Goal: Task Accomplishment & Management: Use online tool/utility

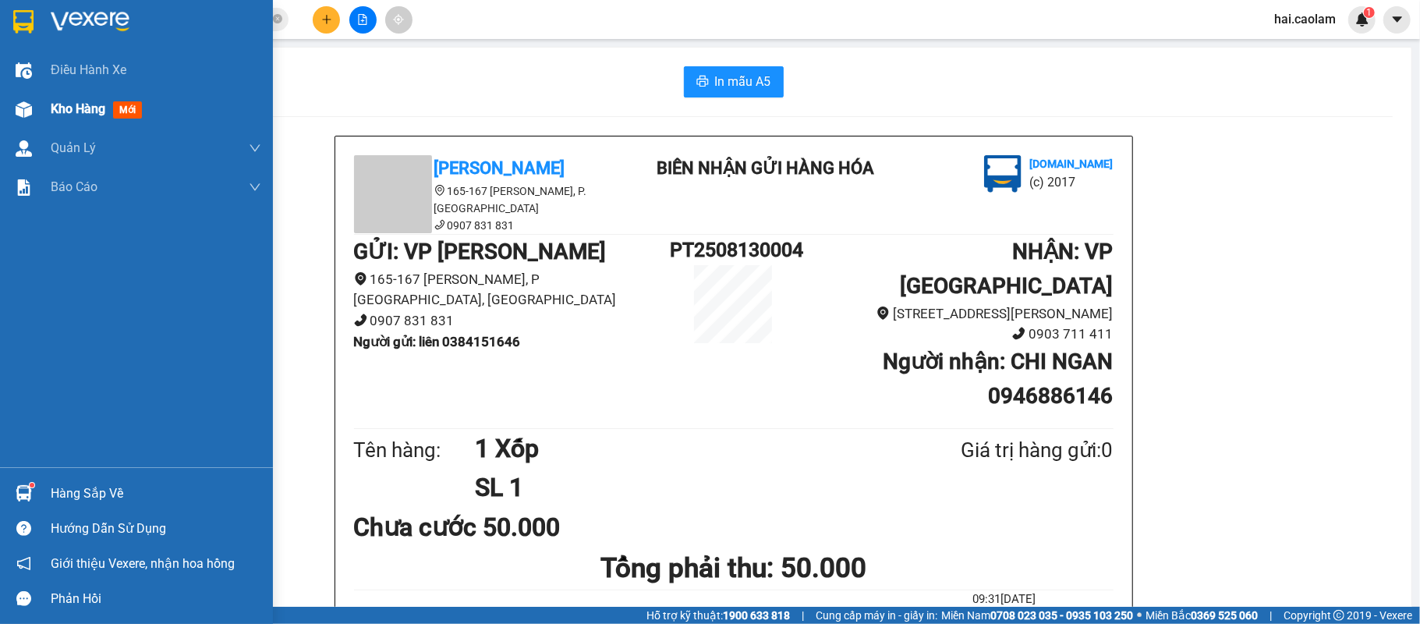
click at [34, 101] on div at bounding box center [23, 109] width 27 height 27
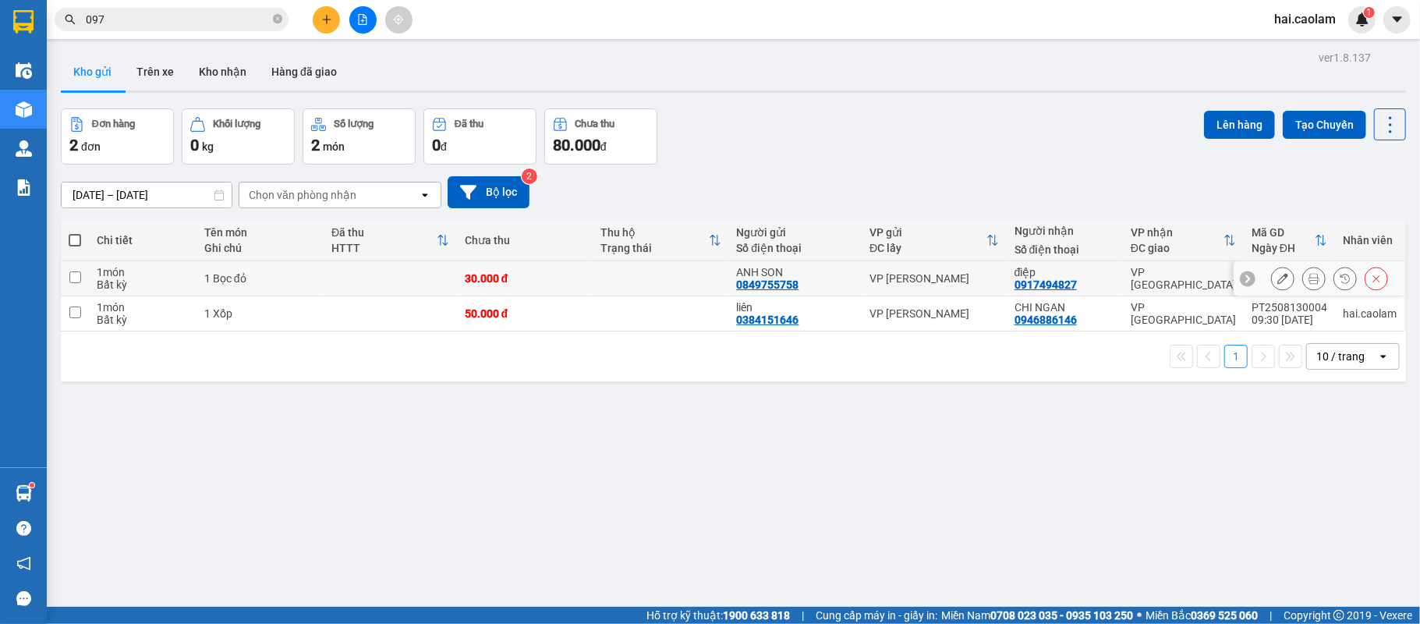
click at [1309, 276] on icon at bounding box center [1314, 278] width 11 height 11
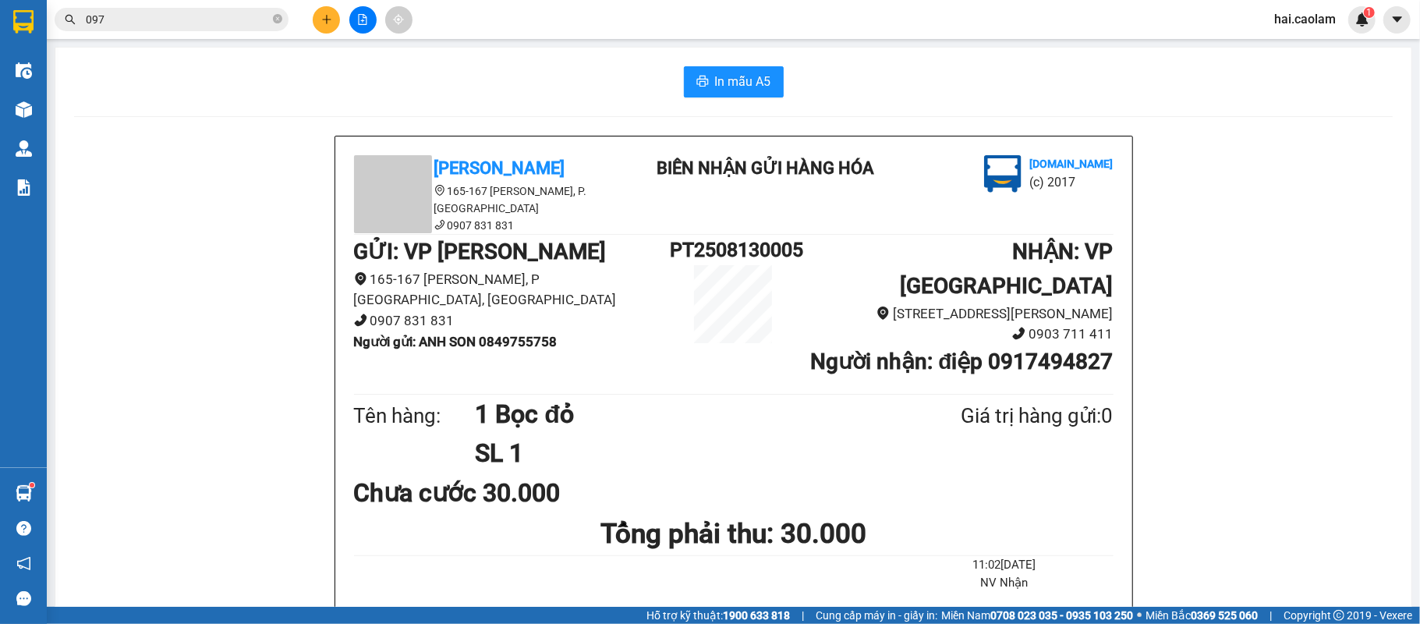
click at [731, 42] on main "In mẫu A5 CAO LÂM 165-167 [PERSON_NAME], P. [GEOGRAPHIC_DATA] 0907 831 831 BIÊN…" at bounding box center [710, 303] width 1420 height 607
click at [734, 78] on span "In mẫu A5" at bounding box center [743, 81] width 56 height 19
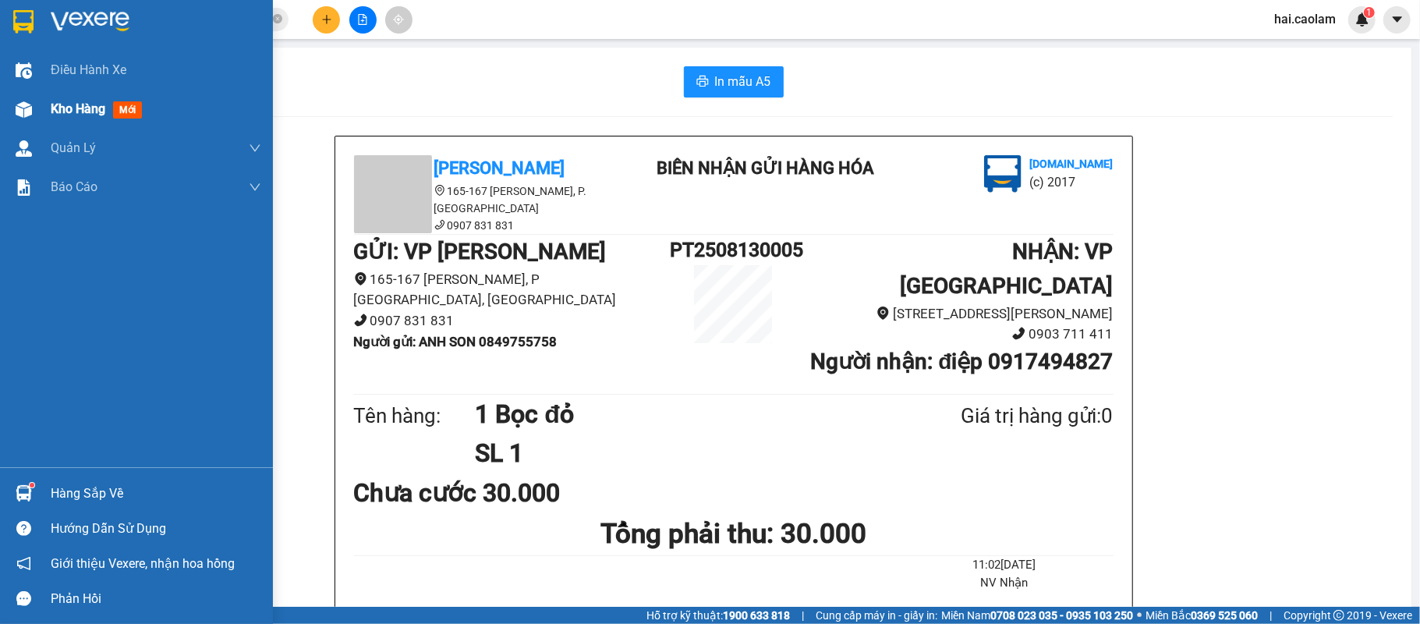
click at [37, 107] on div "Kho hàng mới" at bounding box center [136, 109] width 273 height 39
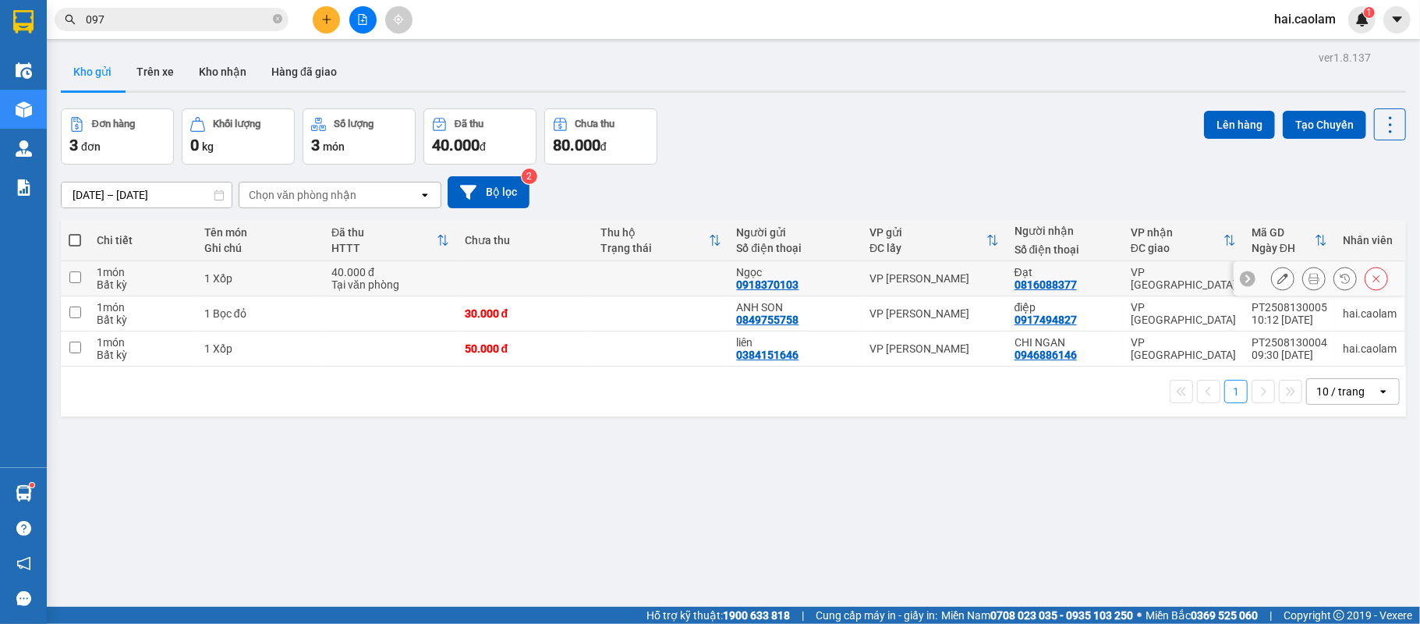
click at [1309, 276] on icon at bounding box center [1314, 278] width 11 height 11
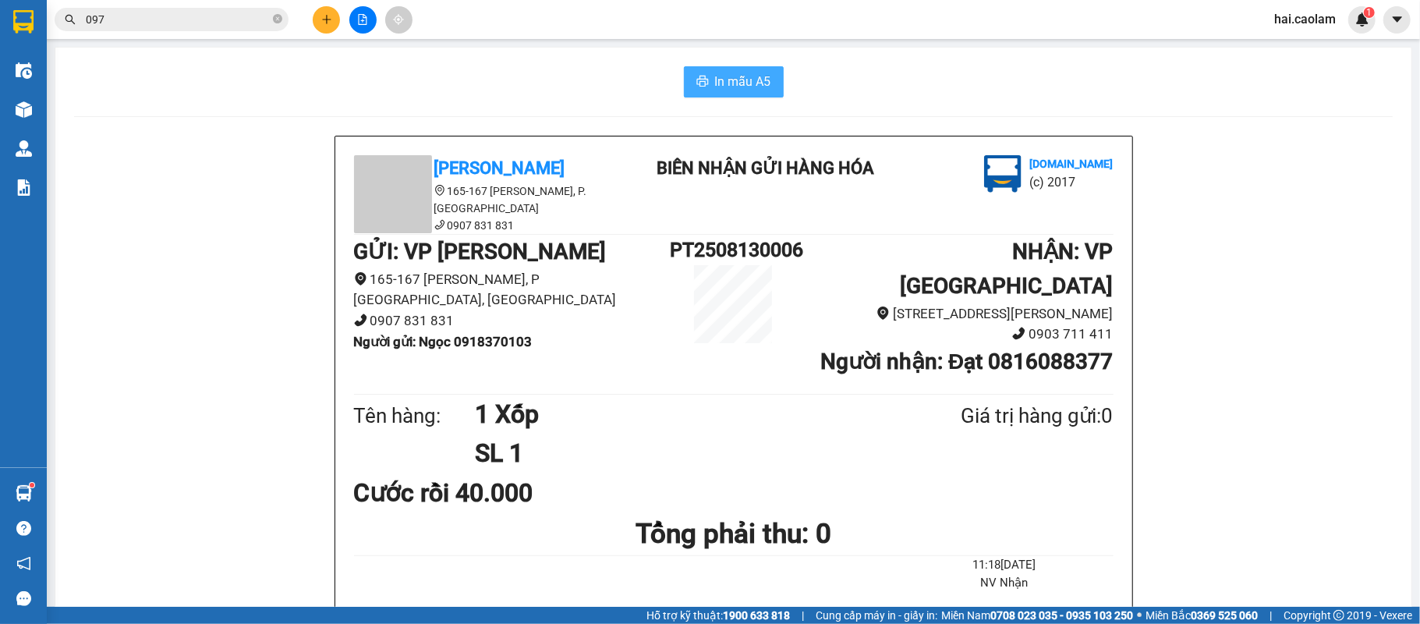
click at [736, 87] on span "In mẫu A5" at bounding box center [743, 81] width 56 height 19
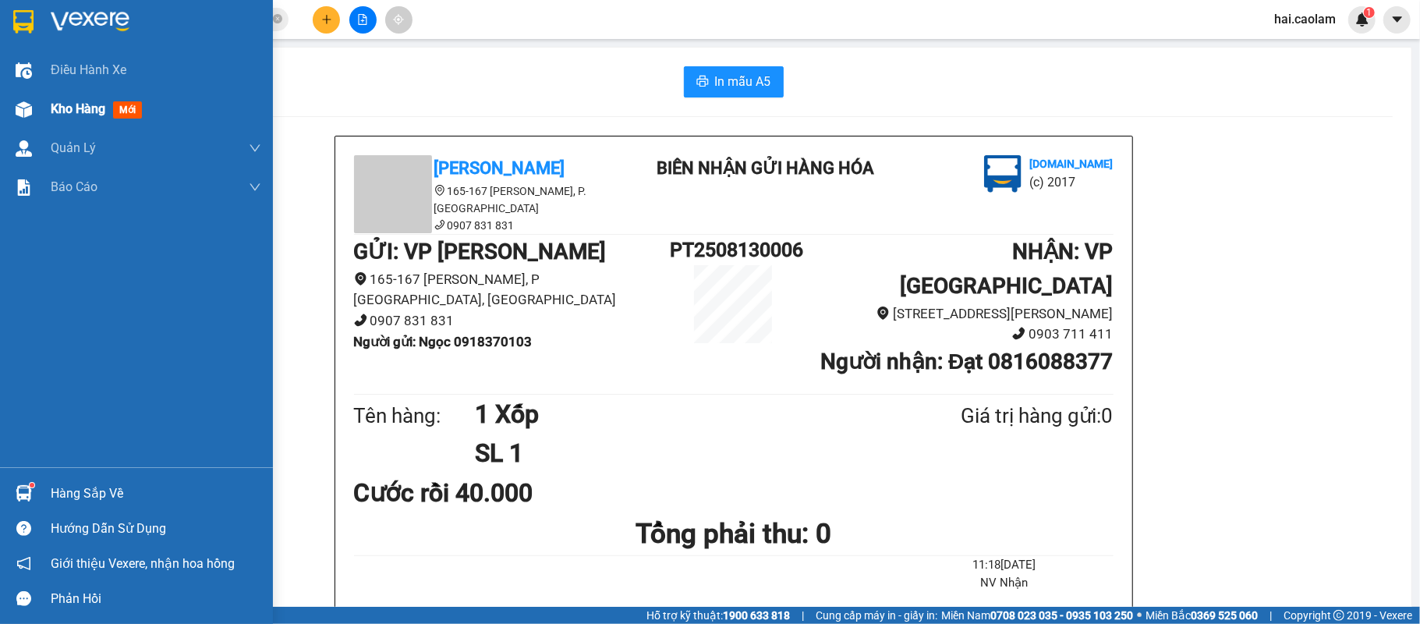
click at [48, 104] on div "Kho hàng mới" at bounding box center [136, 109] width 273 height 39
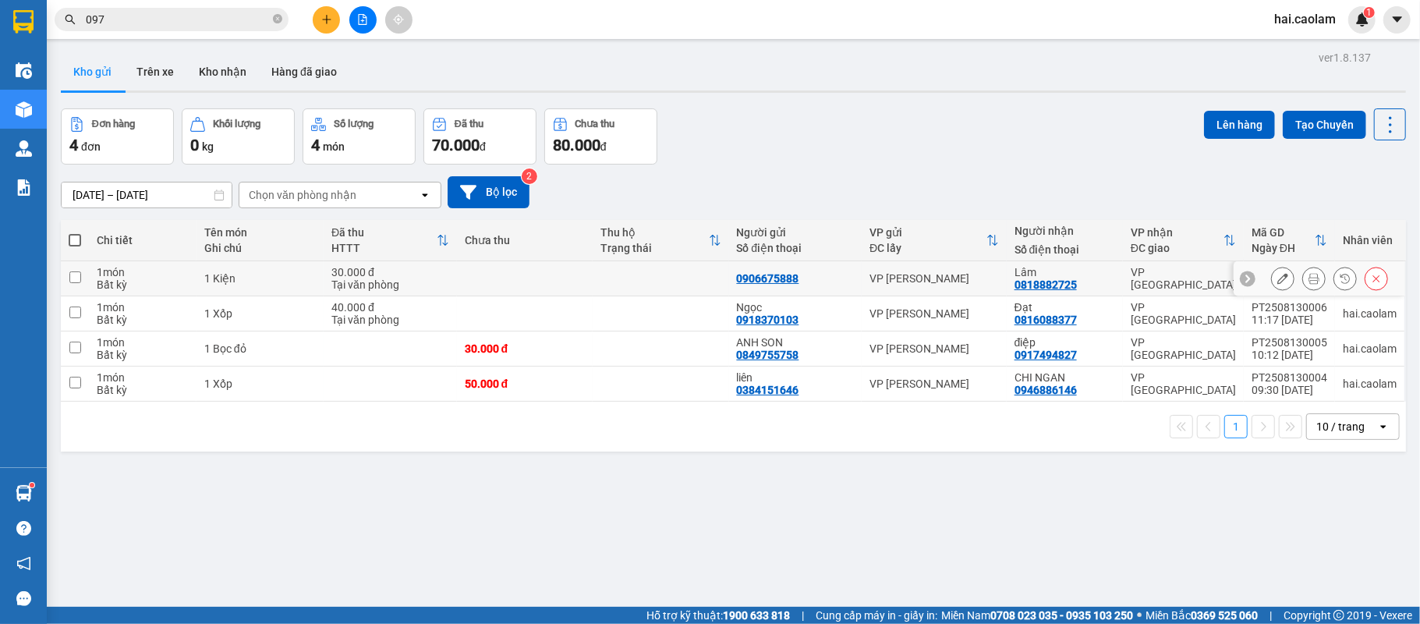
click at [1309, 282] on icon at bounding box center [1314, 278] width 11 height 11
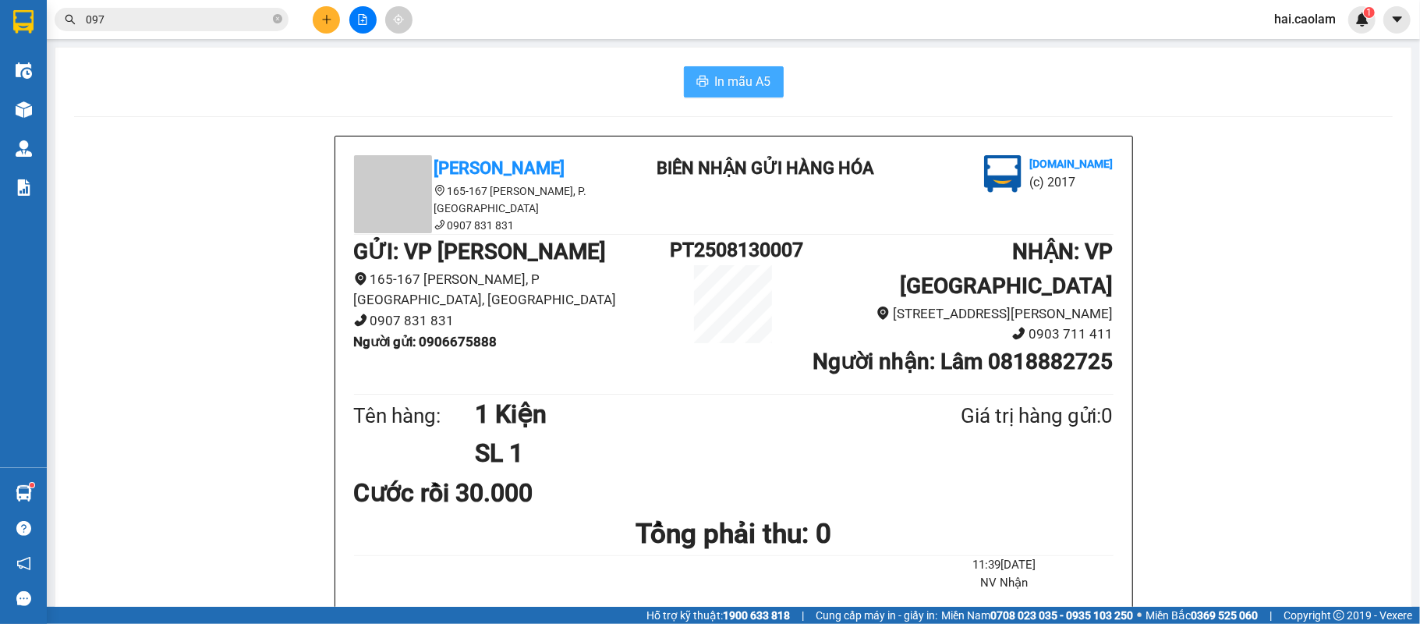
click at [731, 79] on span "In mẫu A5" at bounding box center [743, 81] width 56 height 19
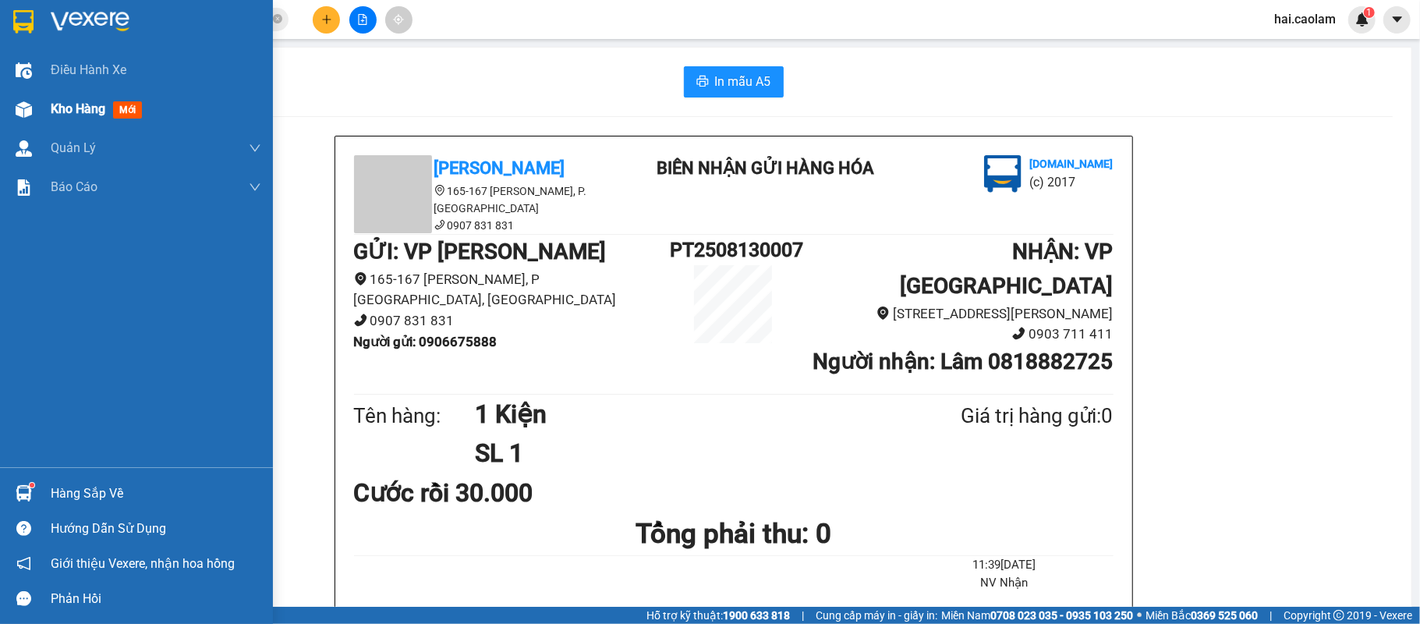
click at [35, 100] on div at bounding box center [23, 109] width 27 height 27
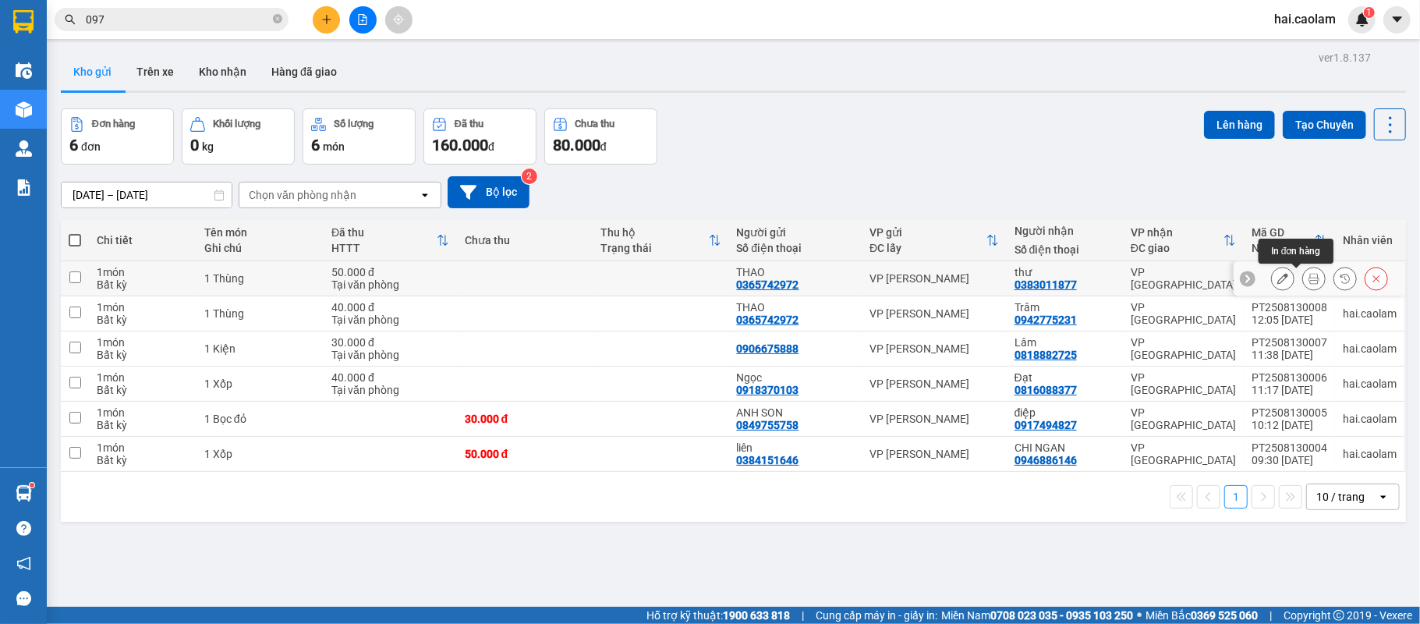
click at [1309, 278] on icon at bounding box center [1314, 278] width 11 height 11
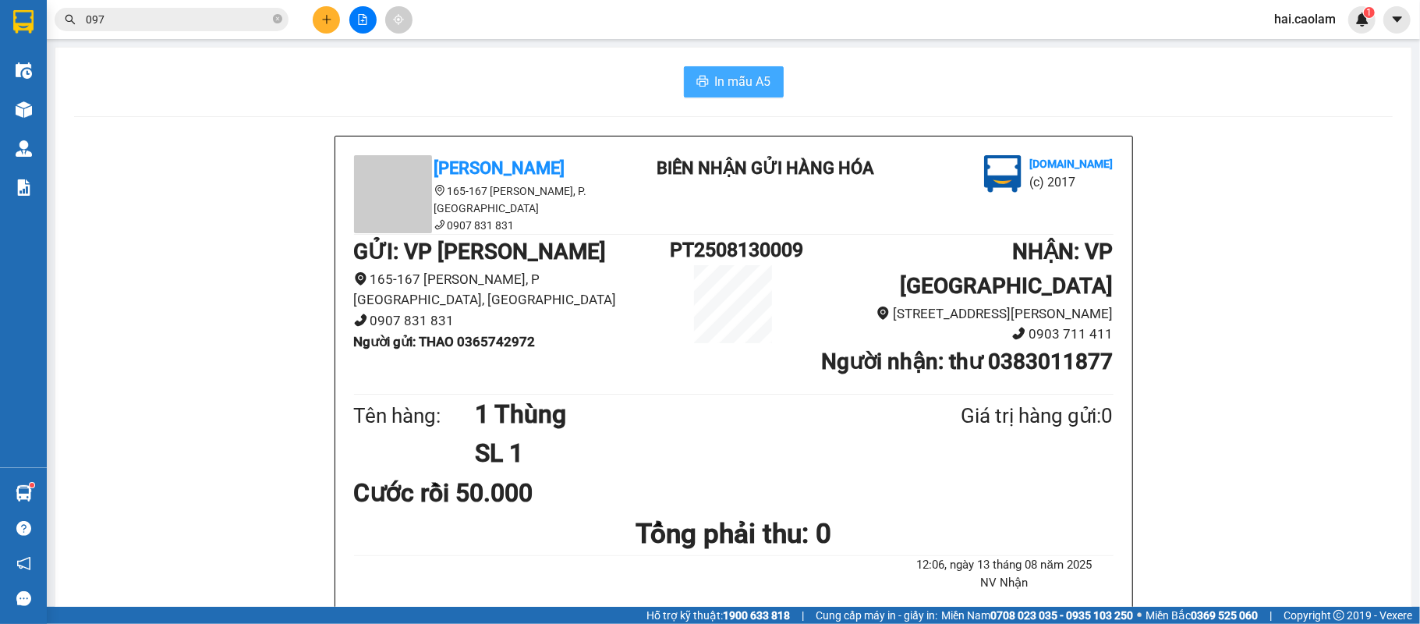
click at [715, 76] on span "In mẫu A5" at bounding box center [743, 81] width 56 height 19
drag, startPoint x: 611, startPoint y: 81, endPoint x: 579, endPoint y: 76, distance: 33.2
click at [611, 81] on div "In mẫu A5" at bounding box center [733, 81] width 1319 height 31
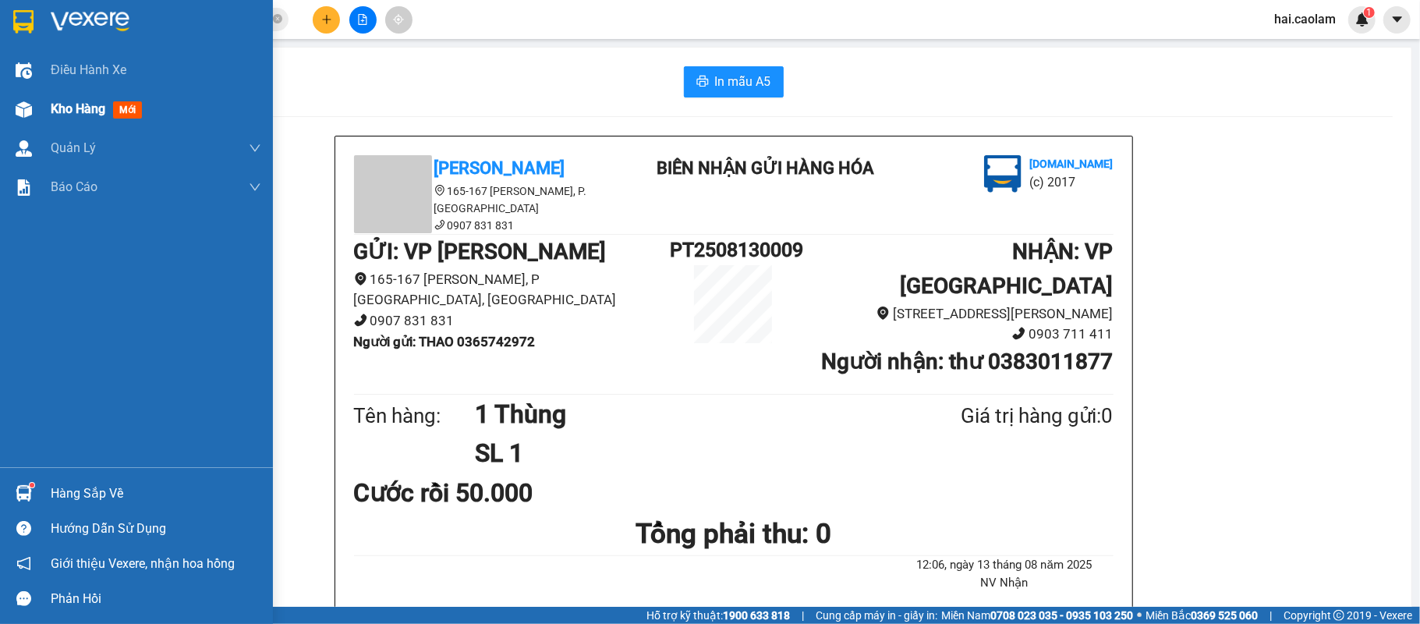
click at [27, 97] on div at bounding box center [23, 109] width 27 height 27
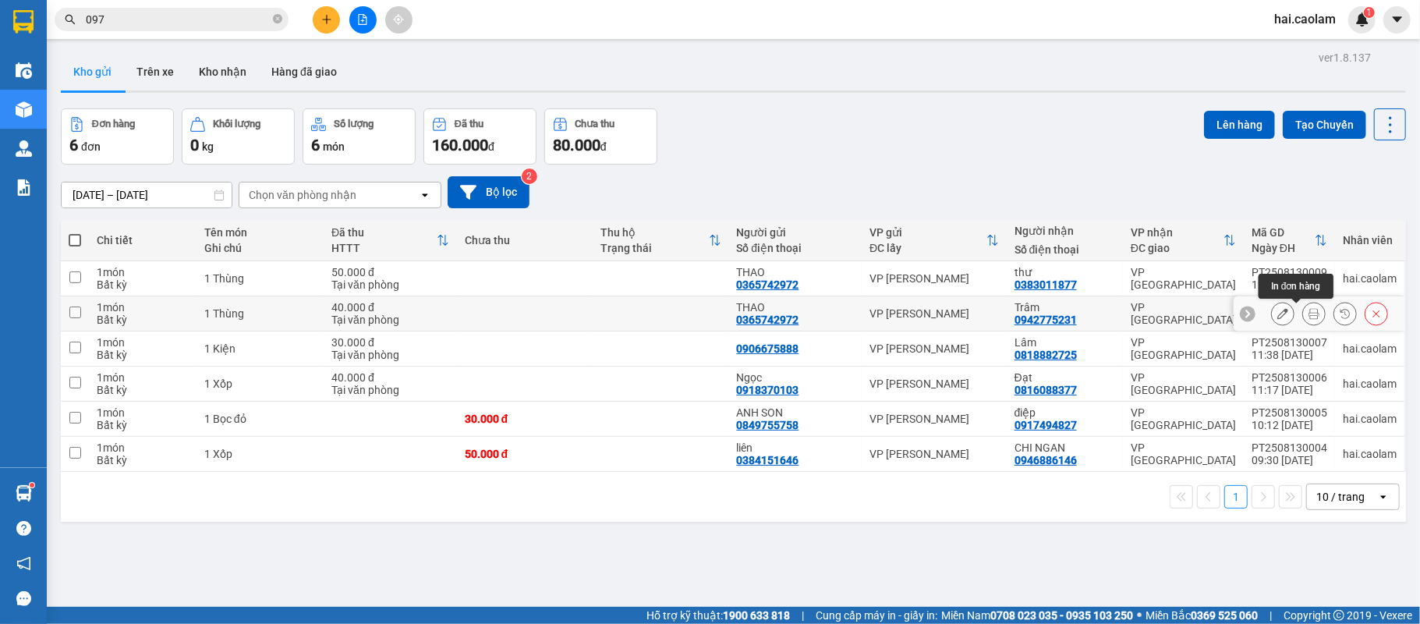
click at [1309, 317] on icon at bounding box center [1314, 313] width 11 height 11
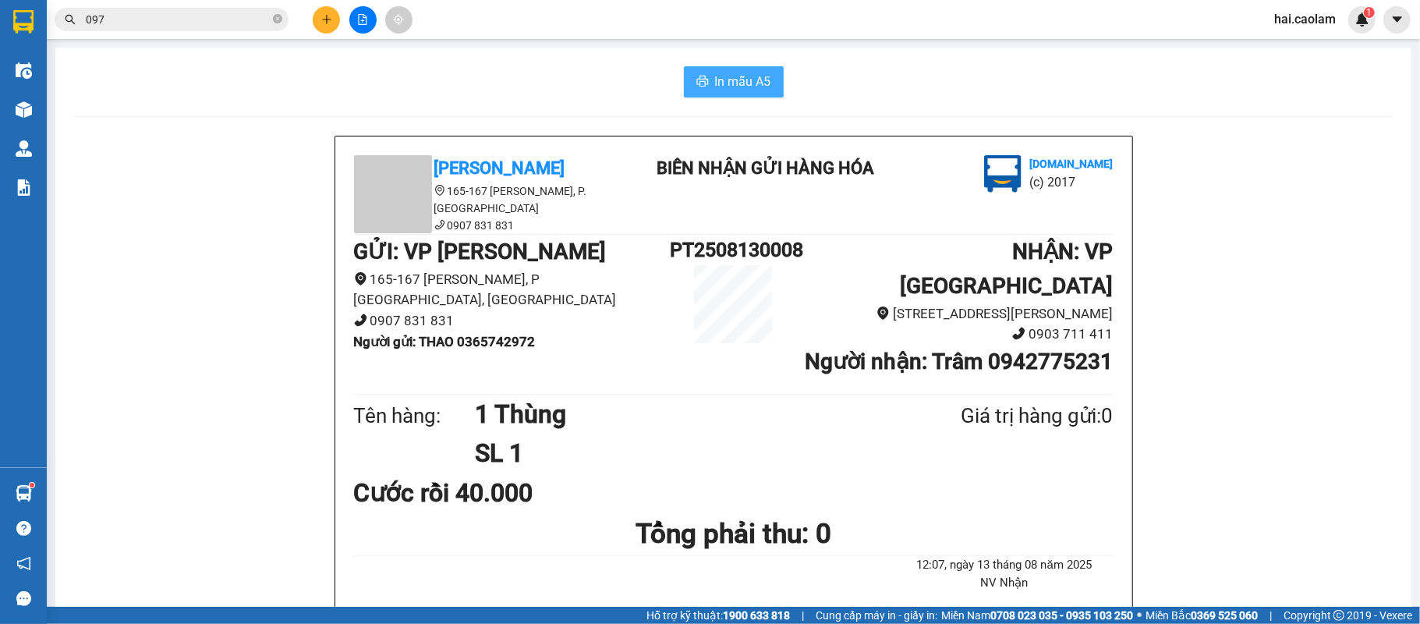
click at [749, 84] on span "In mẫu A5" at bounding box center [743, 81] width 56 height 19
click at [733, 86] on span "In mẫu A5" at bounding box center [743, 81] width 56 height 19
click at [883, 94] on div "In mẫu A5" at bounding box center [733, 81] width 1319 height 31
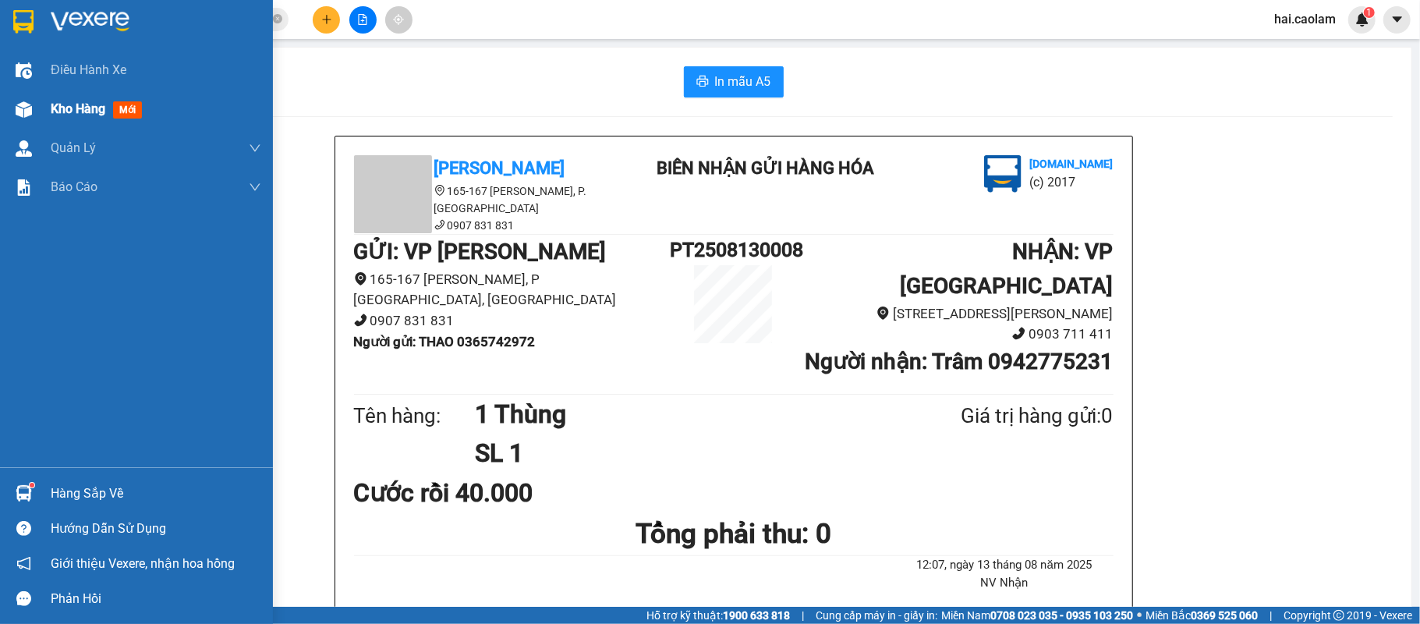
click at [26, 107] on img at bounding box center [24, 109] width 16 height 16
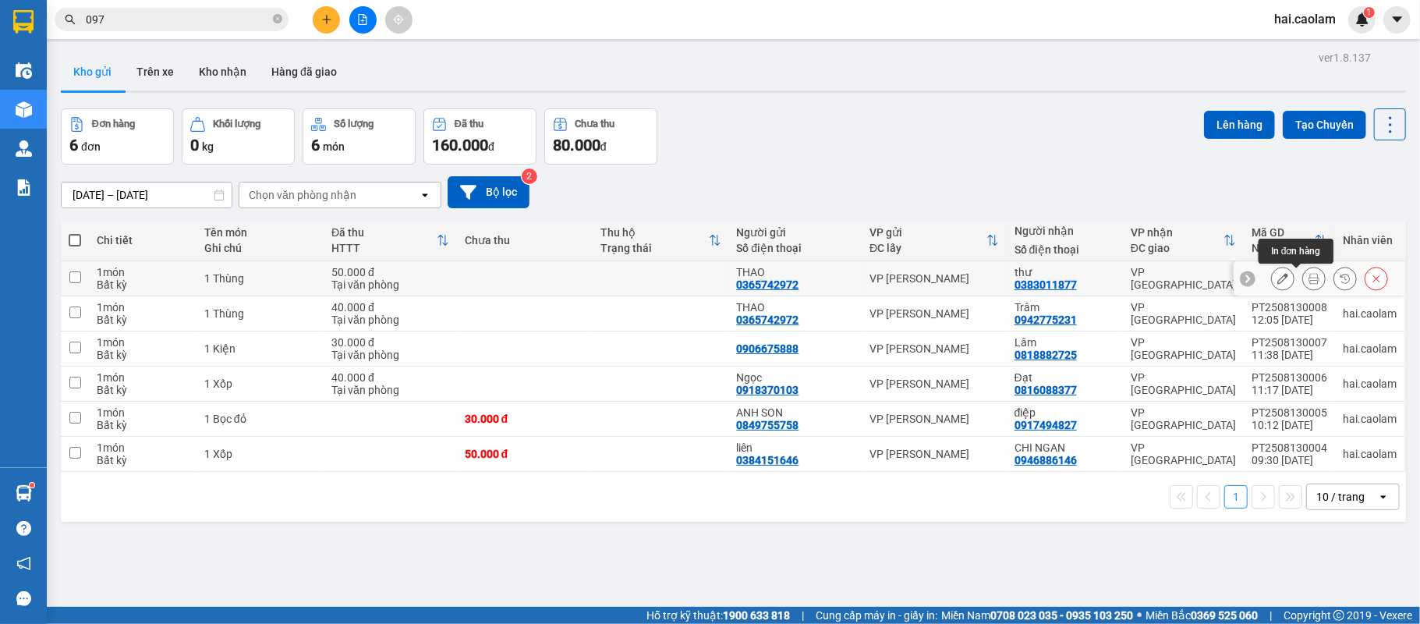
click at [1309, 282] on icon at bounding box center [1314, 278] width 11 height 11
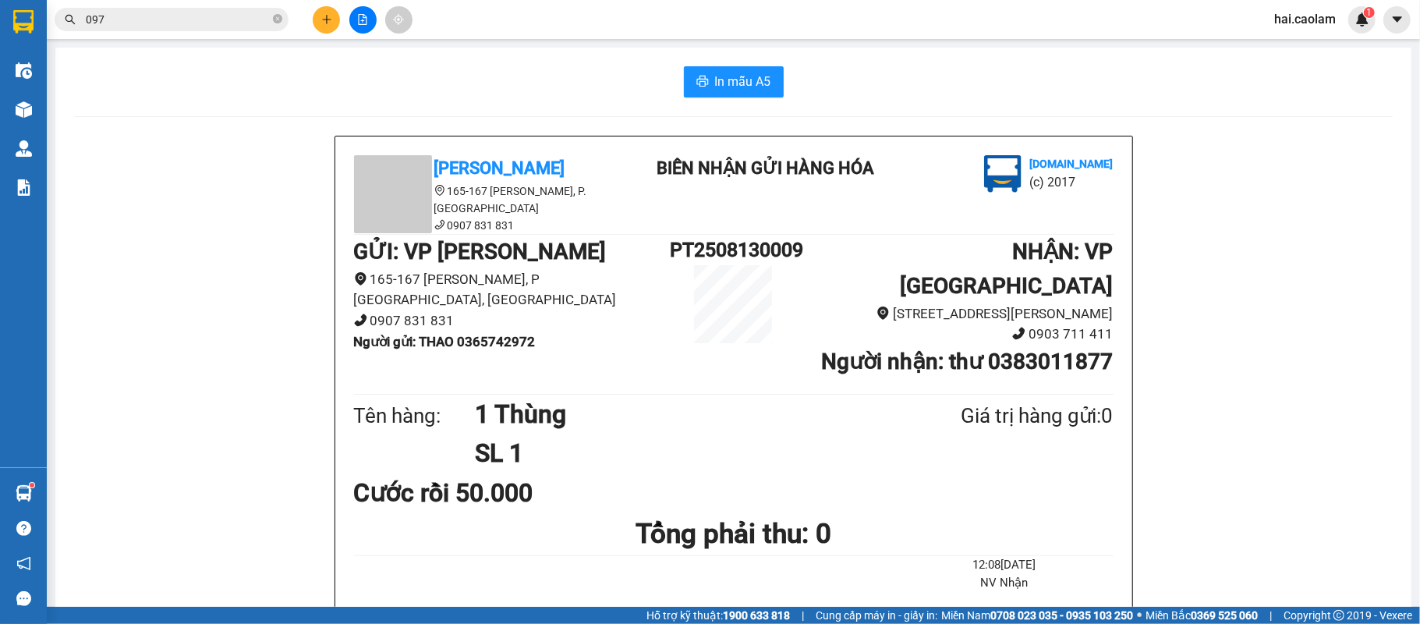
click at [734, 72] on span "In mẫu A5" at bounding box center [743, 81] width 56 height 19
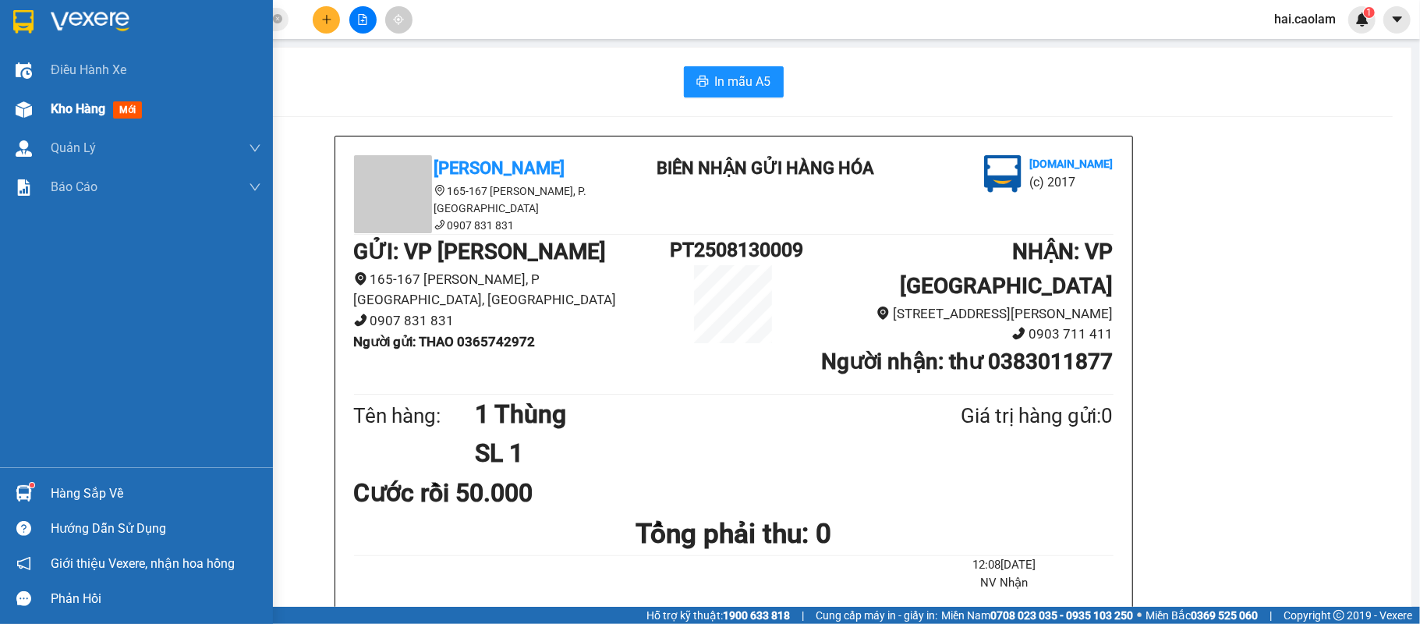
click at [32, 103] on div at bounding box center [23, 109] width 27 height 27
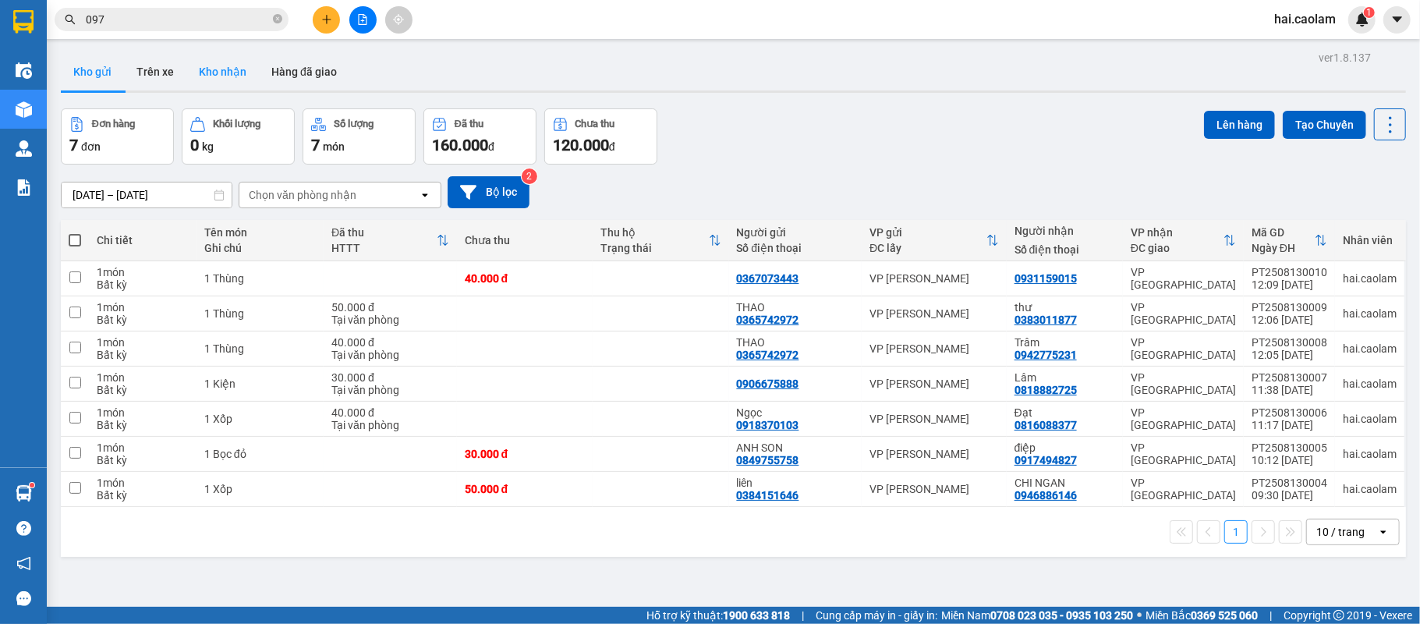
click at [231, 62] on button "Kho nhận" at bounding box center [222, 71] width 73 height 37
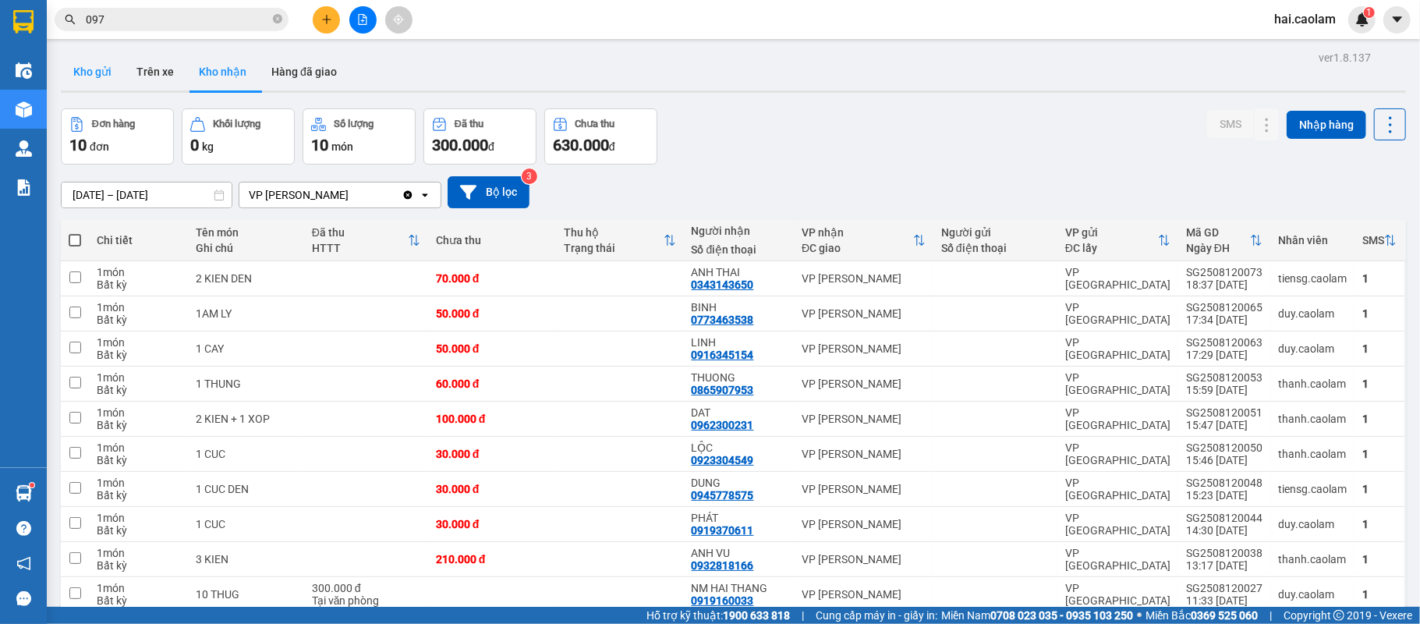
click at [90, 64] on button "Kho gửi" at bounding box center [92, 71] width 63 height 37
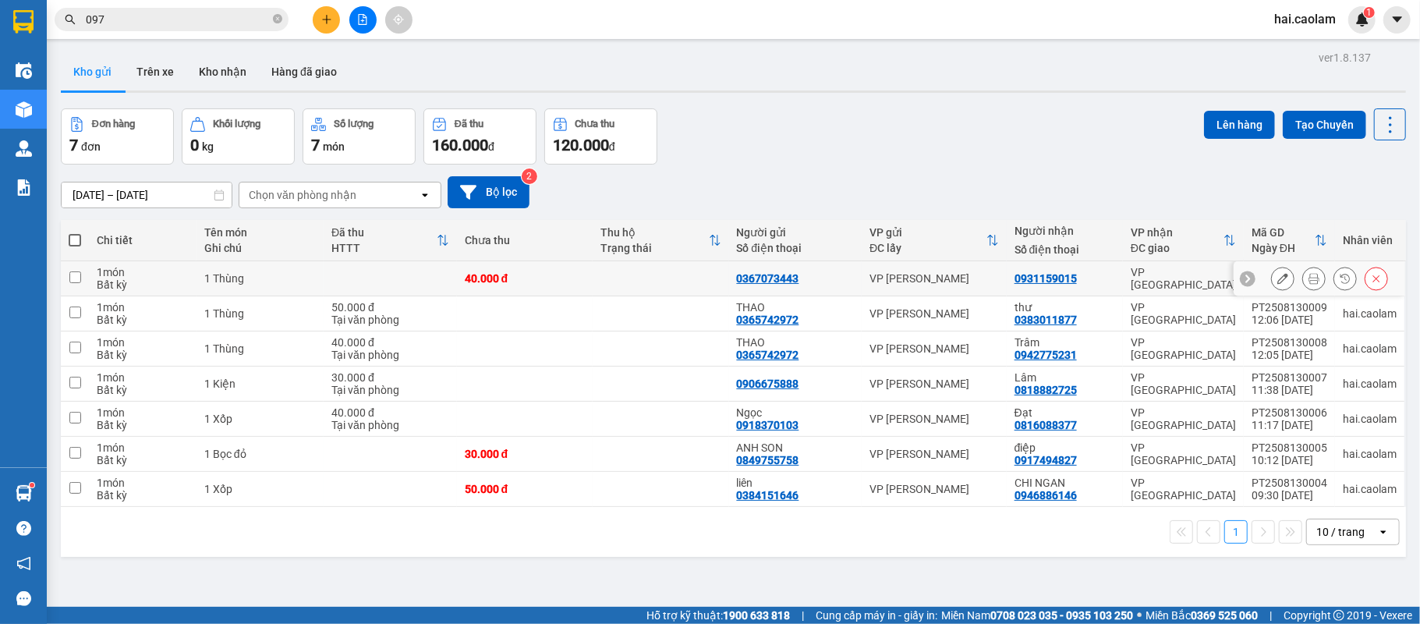
click at [1309, 279] on icon at bounding box center [1314, 278] width 11 height 11
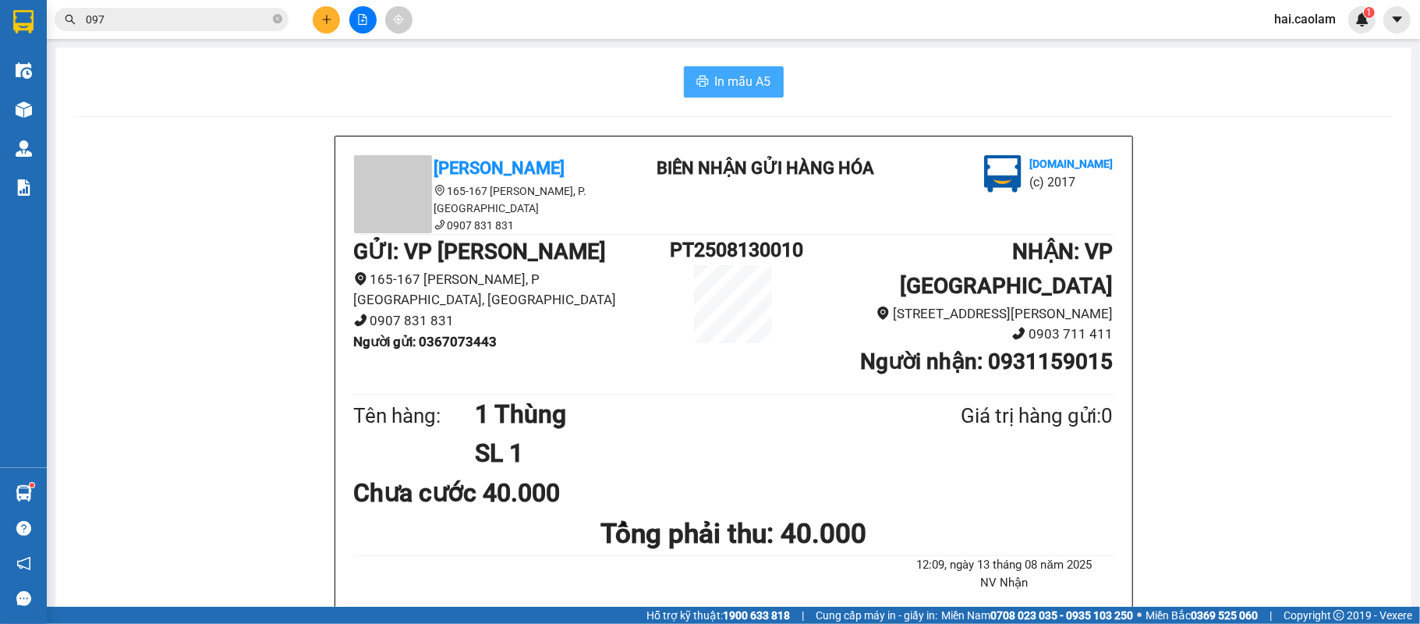
click at [721, 73] on span "In mẫu A5" at bounding box center [743, 81] width 56 height 19
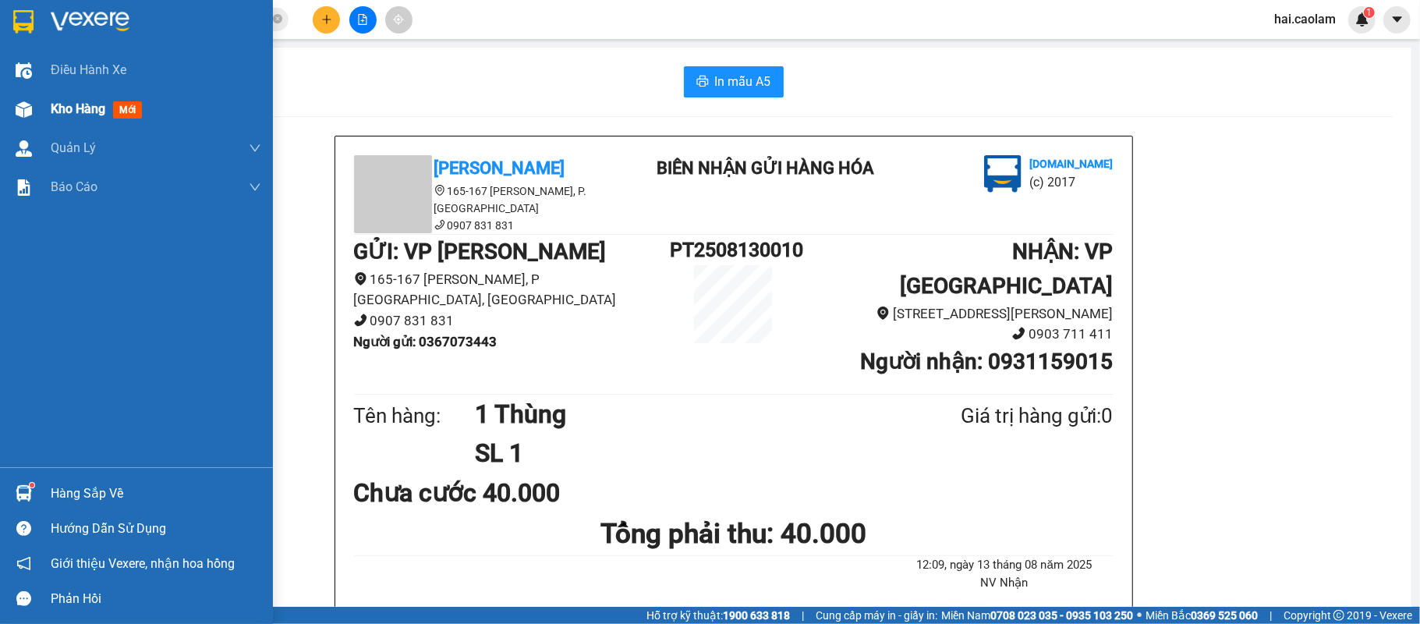
click at [36, 117] on div at bounding box center [23, 109] width 27 height 27
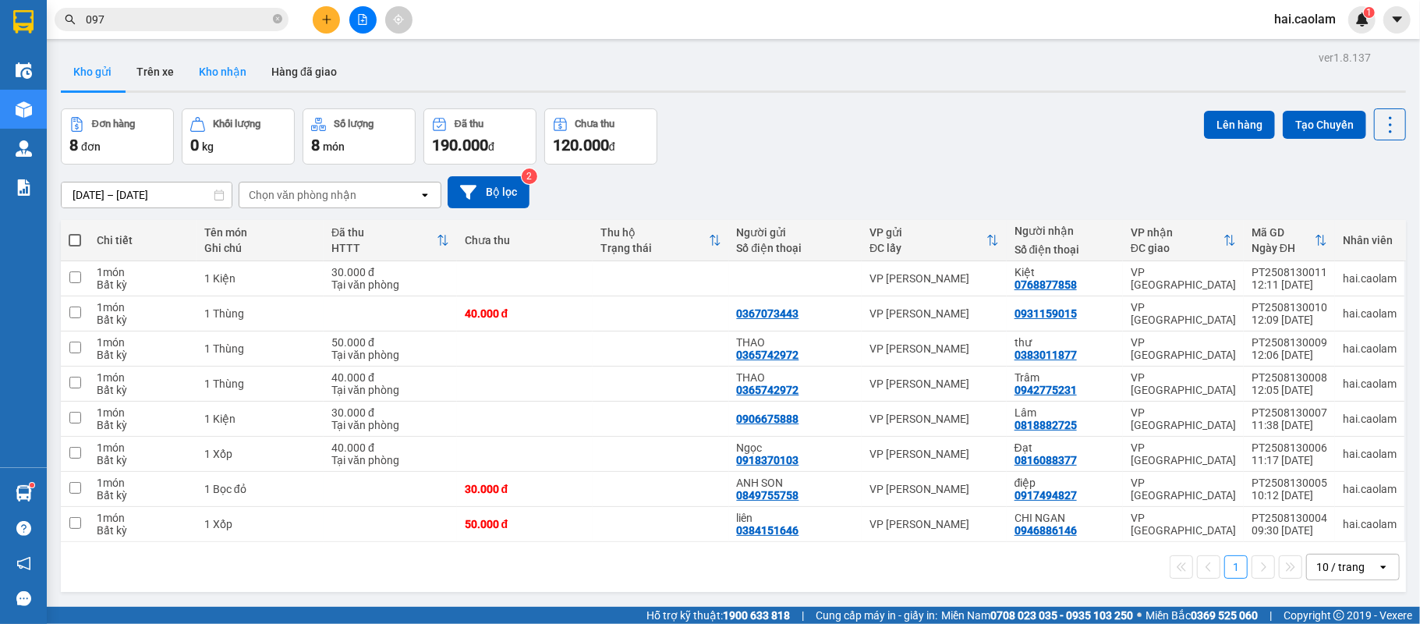
click at [200, 79] on button "Kho nhận" at bounding box center [222, 71] width 73 height 37
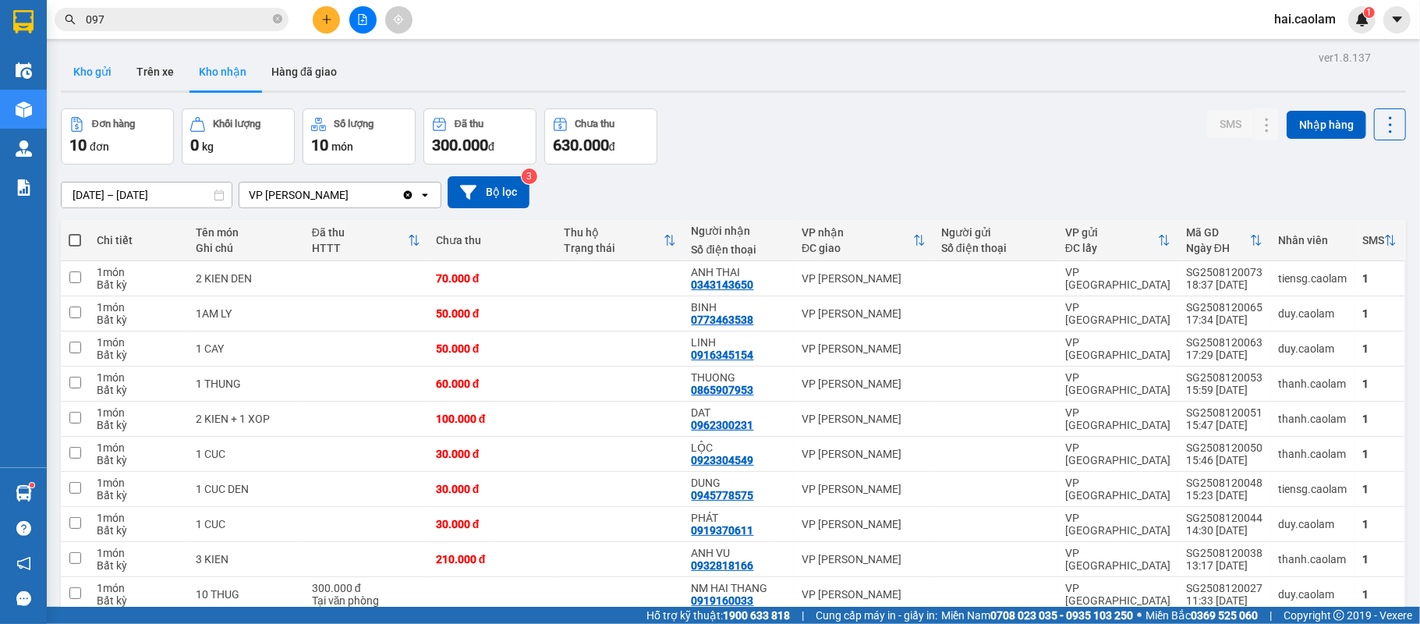
click at [114, 69] on button "Kho gửi" at bounding box center [92, 71] width 63 height 37
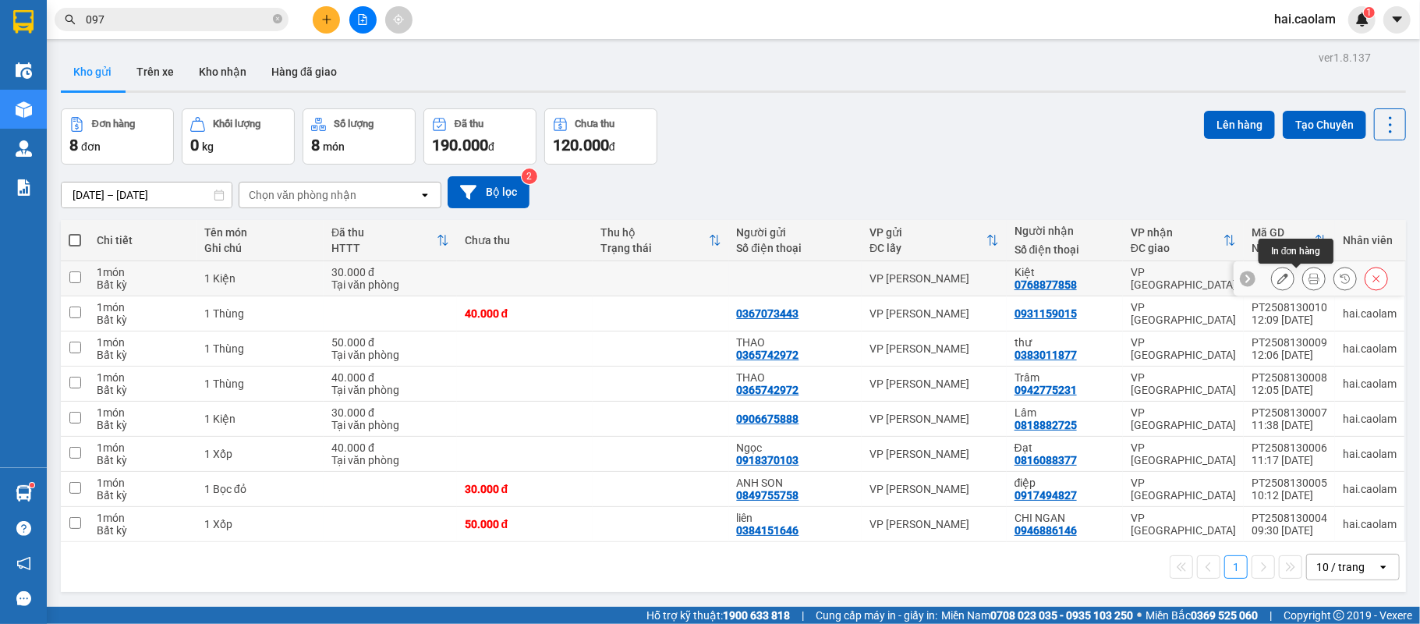
click at [1309, 278] on icon at bounding box center [1314, 278] width 11 height 11
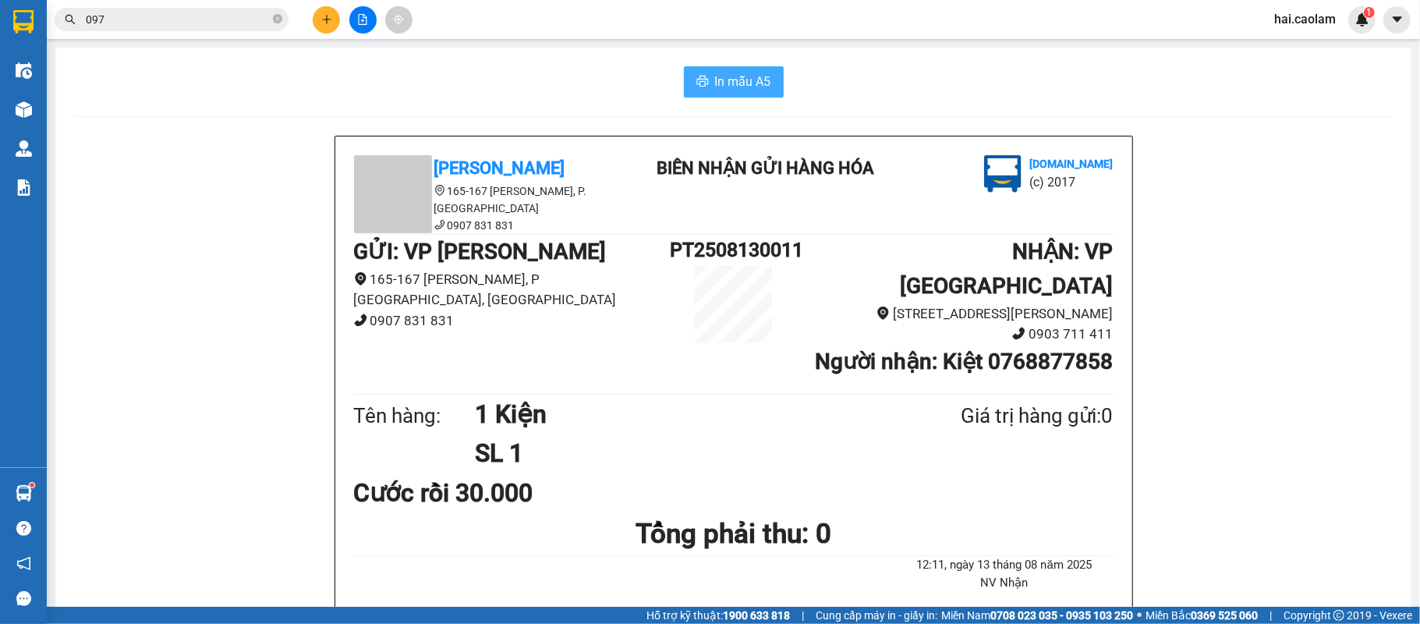
click at [705, 73] on button "In mẫu A5" at bounding box center [734, 81] width 100 height 31
click at [276, 23] on icon "close-circle" at bounding box center [277, 18] width 9 height 9
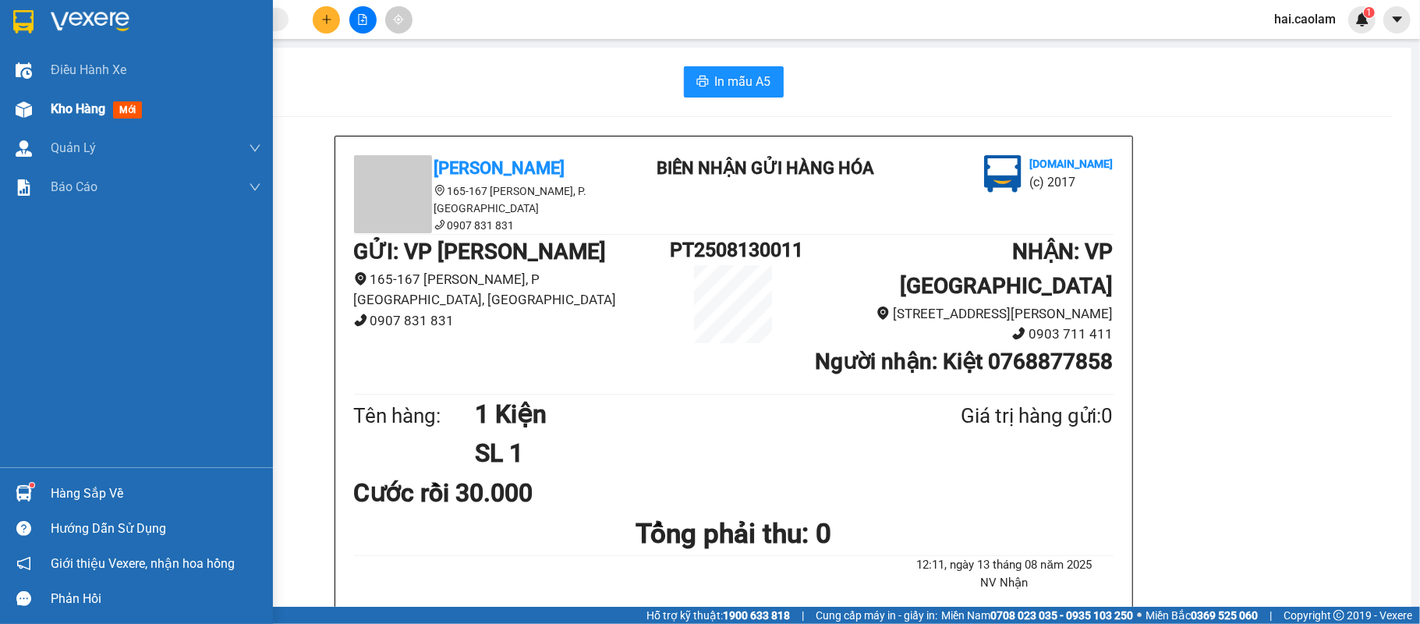
click at [41, 104] on div "Kho hàng mới" at bounding box center [136, 109] width 273 height 39
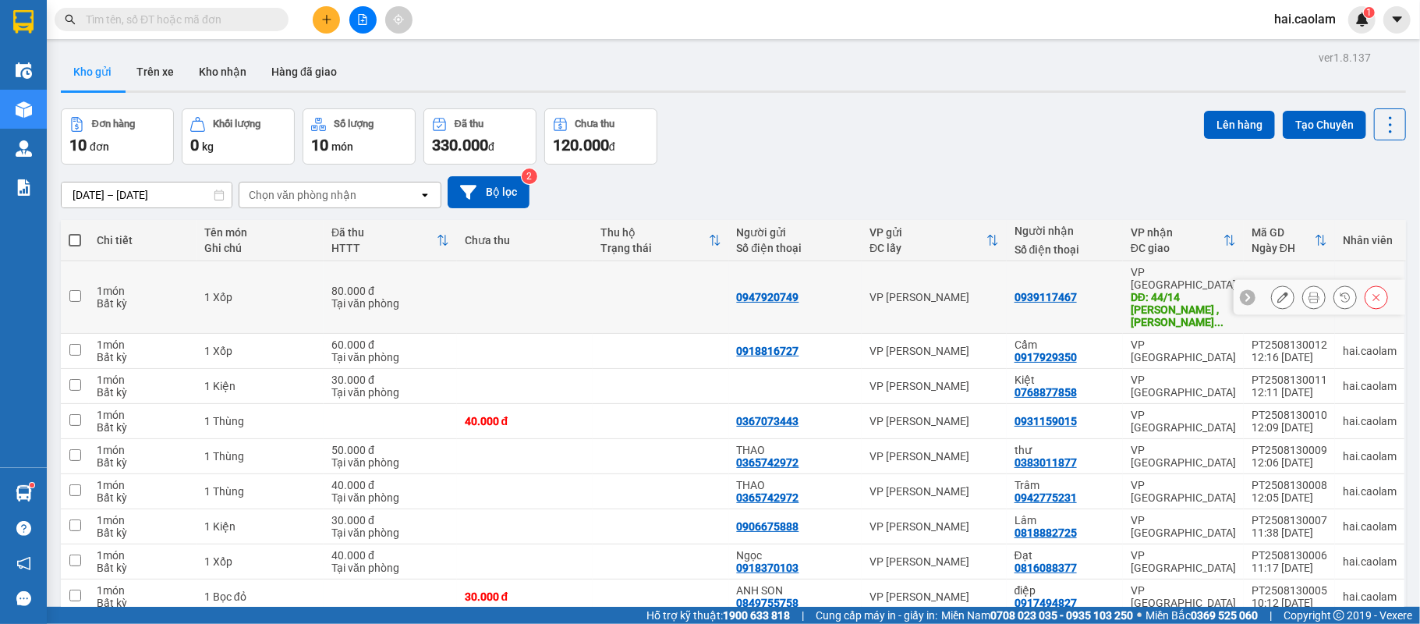
click at [1309, 292] on icon at bounding box center [1314, 297] width 11 height 11
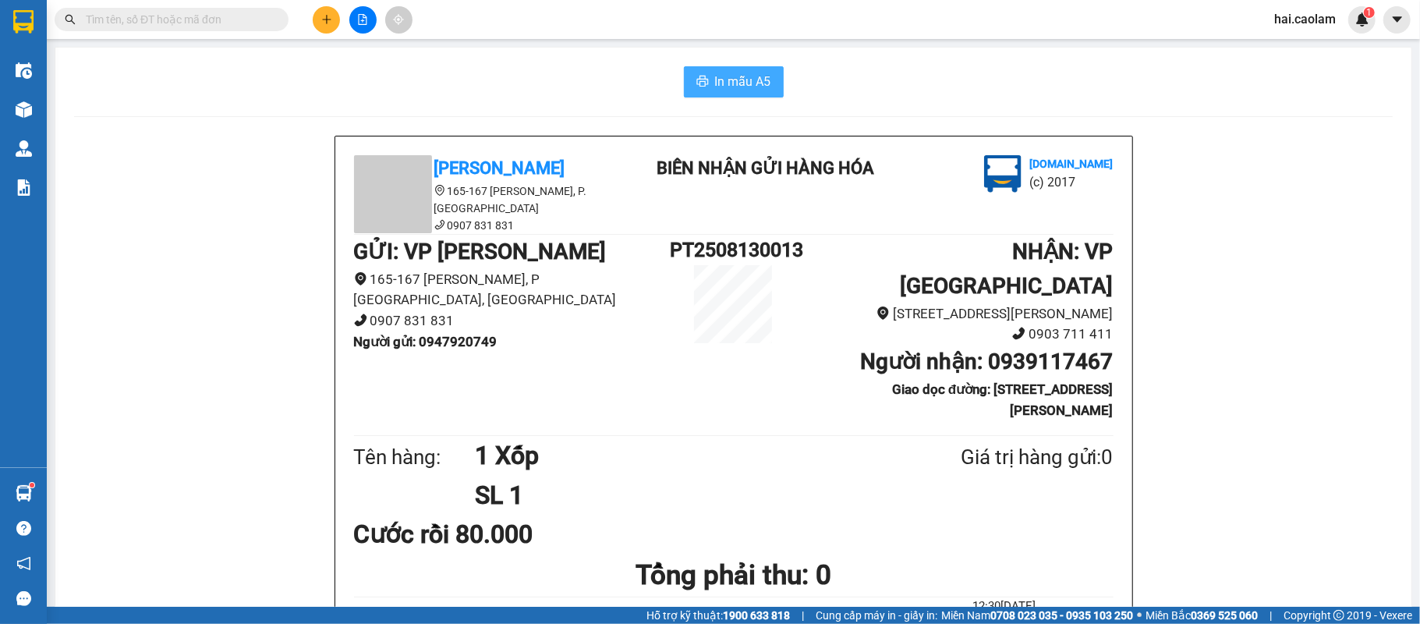
click at [736, 72] on span "In mẫu A5" at bounding box center [743, 81] width 56 height 19
click at [555, 67] on div "In mẫu A5" at bounding box center [733, 81] width 1319 height 31
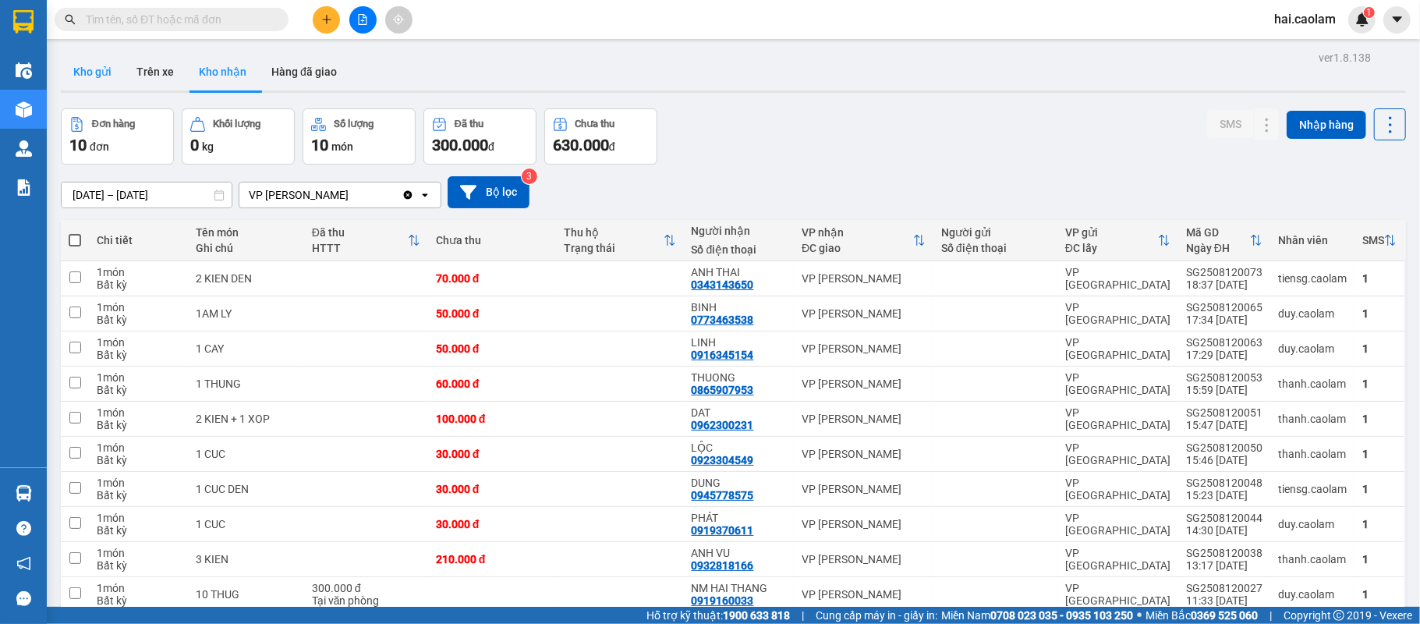
click at [104, 76] on button "Kho gửi" at bounding box center [92, 71] width 63 height 37
click at [103, 75] on button "Kho gửi" at bounding box center [92, 71] width 63 height 37
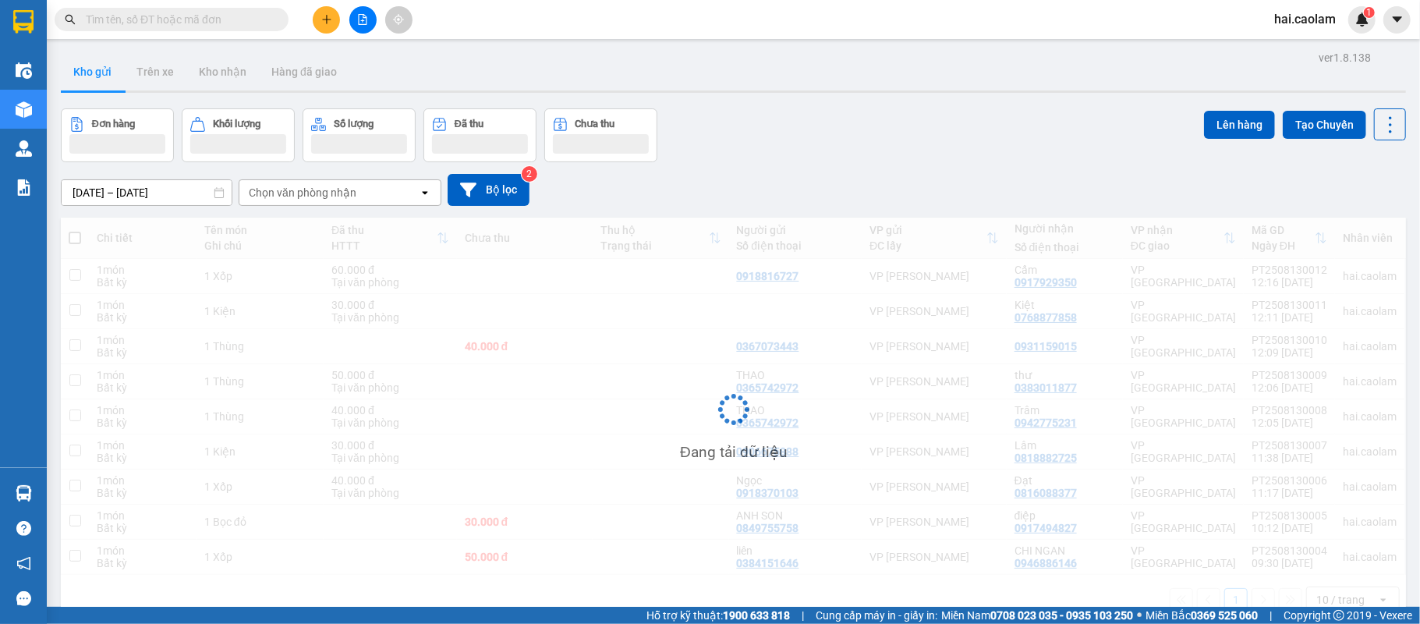
click at [101, 76] on button "Kho gửi" at bounding box center [92, 71] width 63 height 37
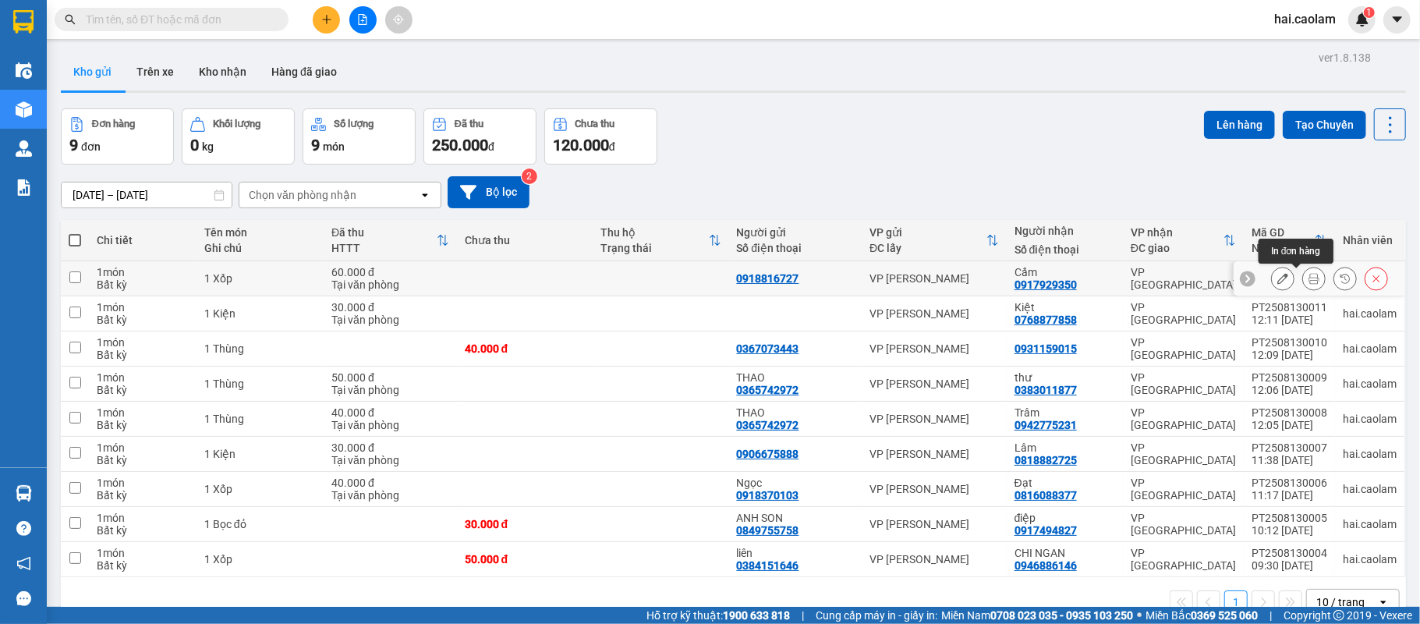
click at [1303, 281] on button at bounding box center [1314, 278] width 22 height 27
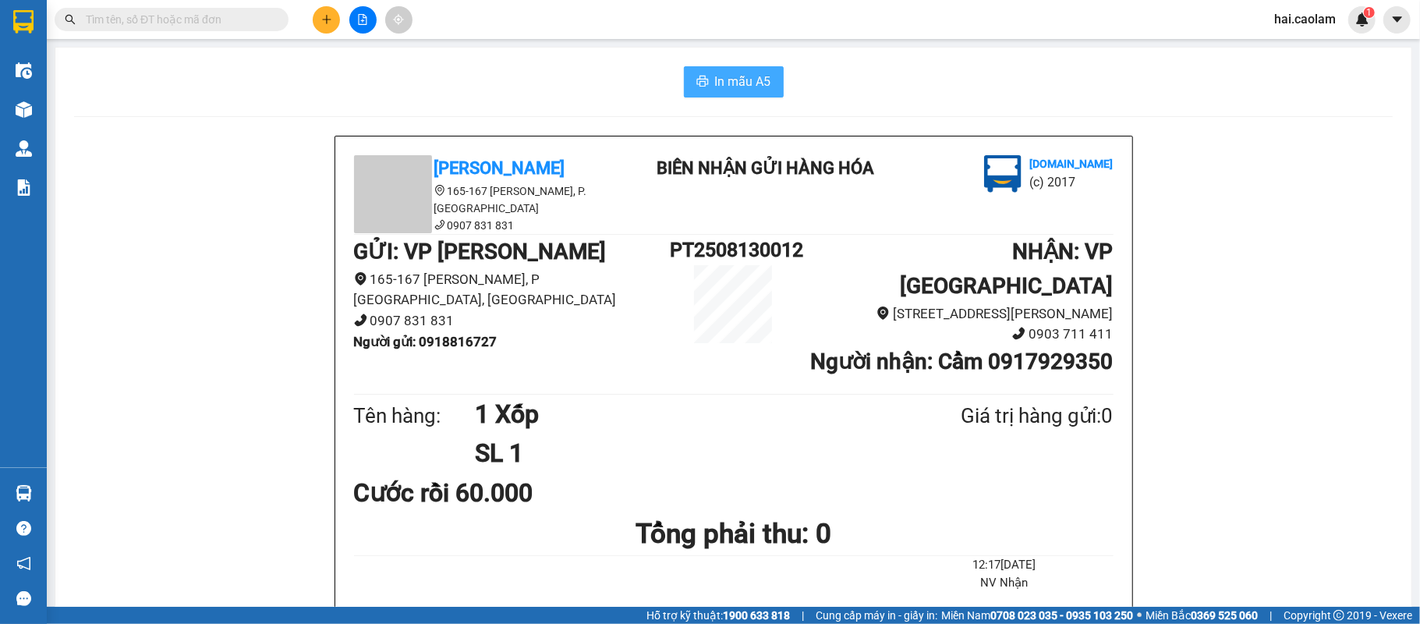
drag, startPoint x: 756, startPoint y: 92, endPoint x: 743, endPoint y: 85, distance: 15.0
click at [749, 87] on button "In mẫu A5" at bounding box center [734, 81] width 100 height 31
